Goal: Information Seeking & Learning: Stay updated

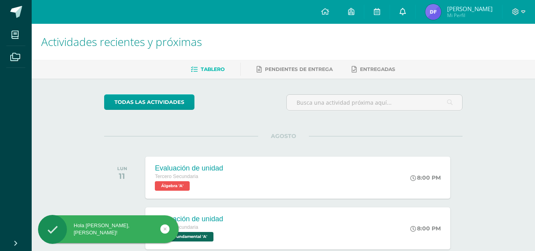
click at [401, 13] on icon at bounding box center [402, 11] width 6 height 7
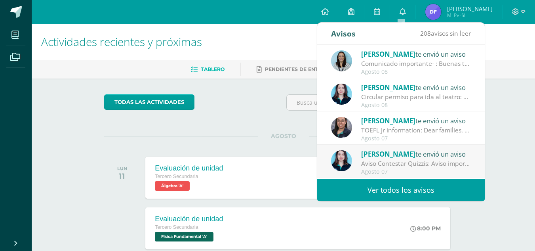
click at [445, 64] on div "Comunicado importante- : Buenas tardes estimados padres de familia, Les compart…" at bounding box center [416, 63] width 110 height 9
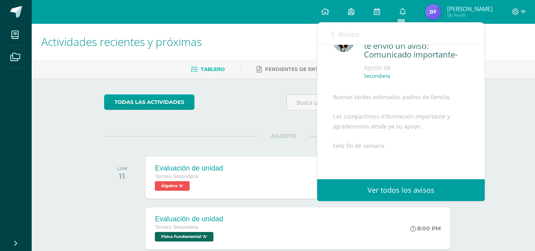
scroll to position [26, 0]
click at [330, 37] on div "Avisos 208 avisos sin leer Avisos" at bounding box center [400, 34] width 167 height 22
click at [333, 37] on icon at bounding box center [332, 34] width 3 height 6
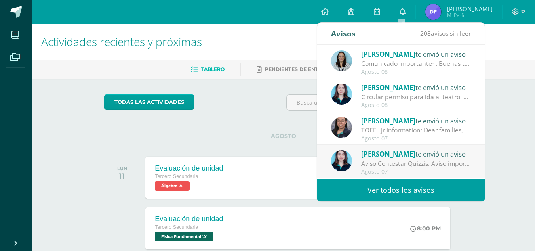
click at [445, 101] on div "Circular permiso para ida al teatro: 📢 Recordatorio Estimados estudiantes, se l…" at bounding box center [416, 96] width 110 height 9
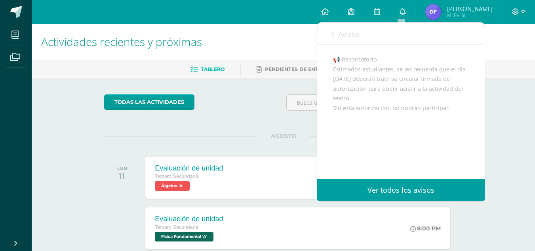
scroll to position [0, 0]
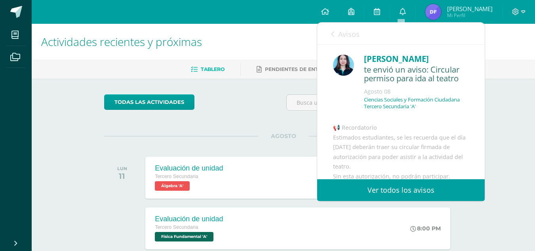
click at [335, 40] on link "Avisos" at bounding box center [345, 34] width 29 height 23
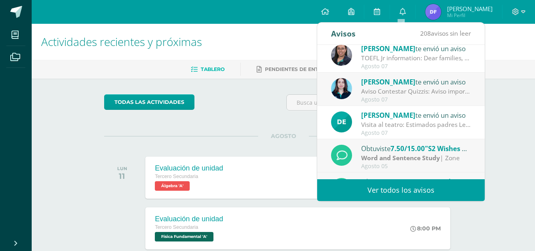
scroll to position [76, 0]
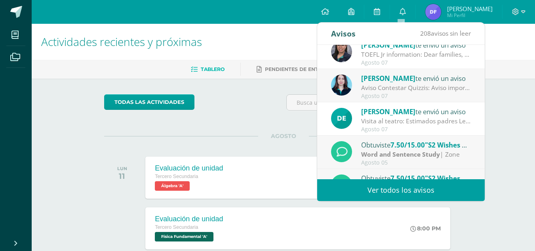
click at [437, 120] on div "Visita al teatro: Estimados padres Les informamos sobre la actividad de la visi…" at bounding box center [416, 120] width 110 height 9
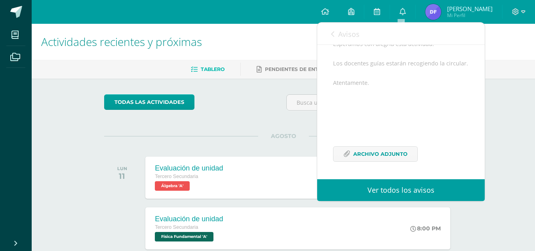
scroll to position [144, 0]
click at [402, 156] on span "Archivo Adjunto" at bounding box center [380, 153] width 54 height 15
drag, startPoint x: 261, startPoint y: 101, endPoint x: 266, endPoint y: 99, distance: 5.9
click at [261, 101] on div "todas las Actividades" at bounding box center [283, 105] width 365 height 23
